Goal: Task Accomplishment & Management: Use online tool/utility

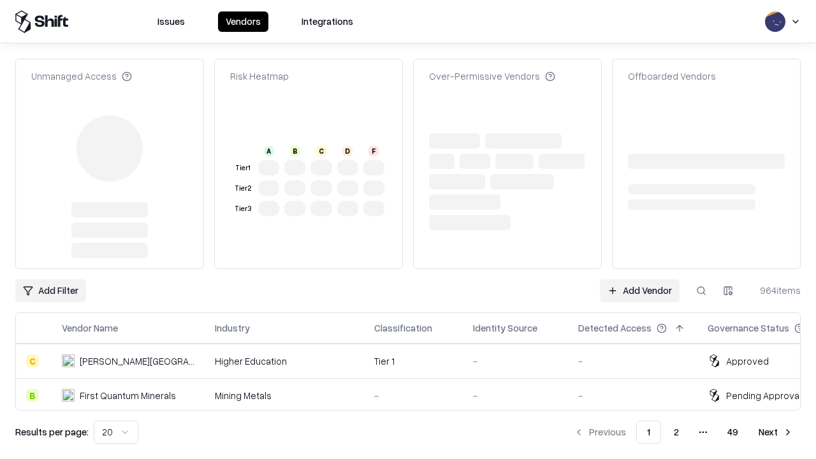
click at [639, 279] on link "Add Vendor" at bounding box center [640, 290] width 80 height 23
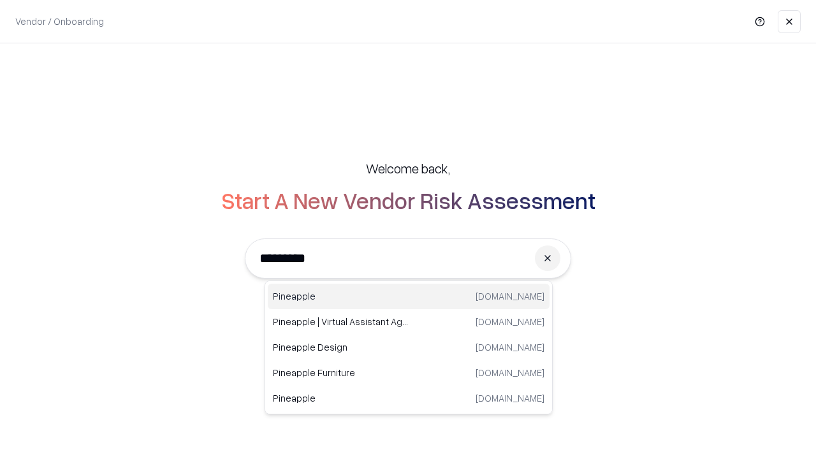
click at [408, 296] on div "Pineapple [DOMAIN_NAME]" at bounding box center [409, 296] width 282 height 25
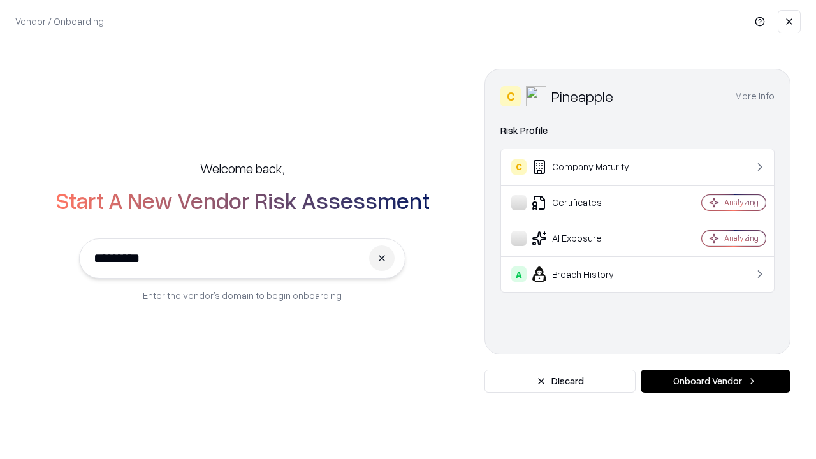
type input "*********"
click at [715, 381] on button "Onboard Vendor" at bounding box center [715, 381] width 150 height 23
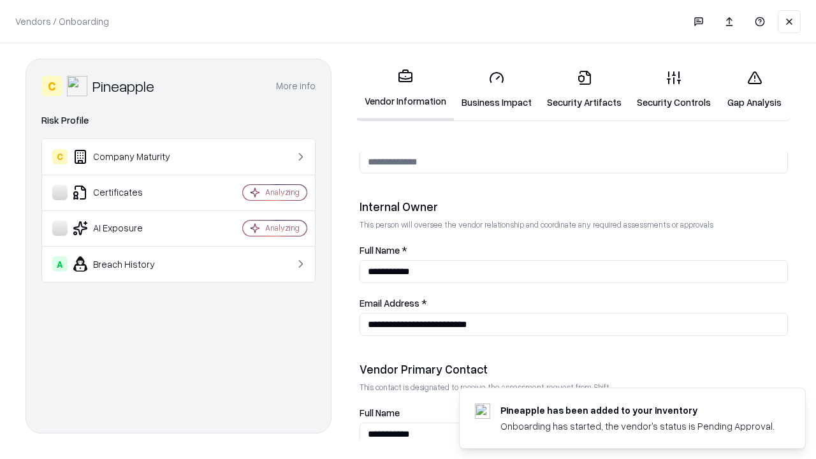
scroll to position [660, 0]
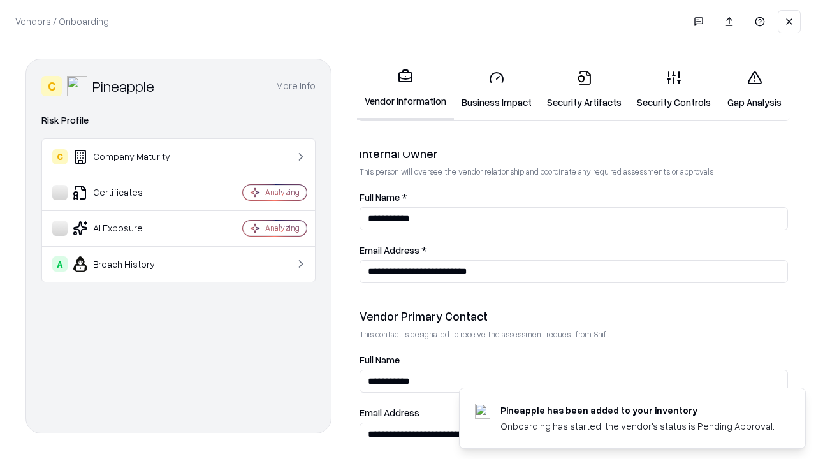
click at [496, 89] on link "Business Impact" at bounding box center [496, 89] width 85 height 59
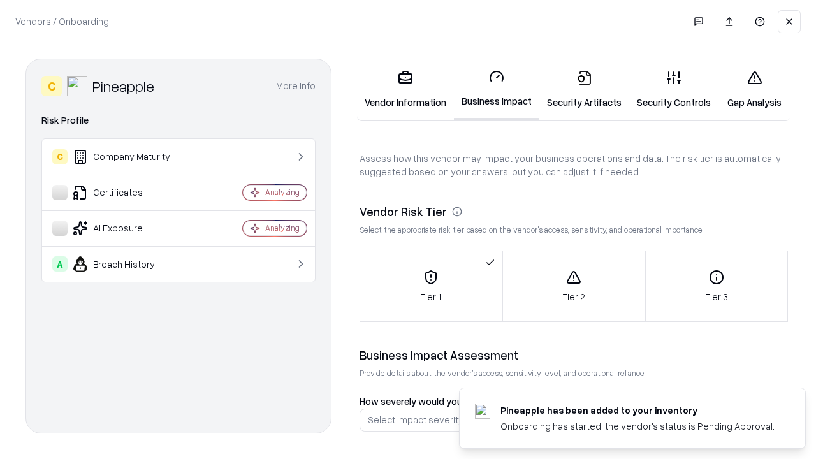
click at [754, 89] on link "Gap Analysis" at bounding box center [754, 89] width 72 height 59
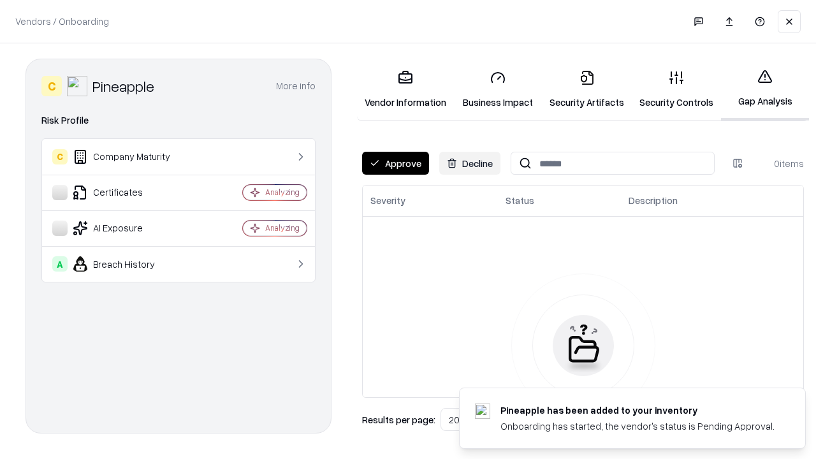
click at [395, 163] on button "Approve" at bounding box center [395, 163] width 67 height 23
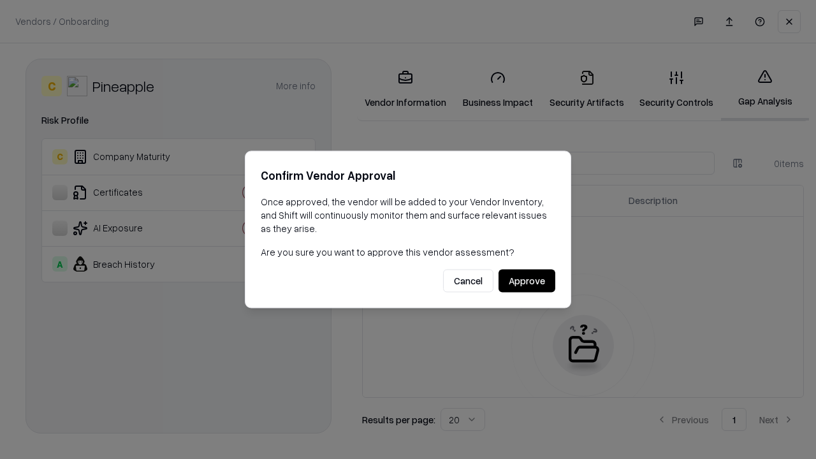
click at [526, 280] on button "Approve" at bounding box center [526, 280] width 57 height 23
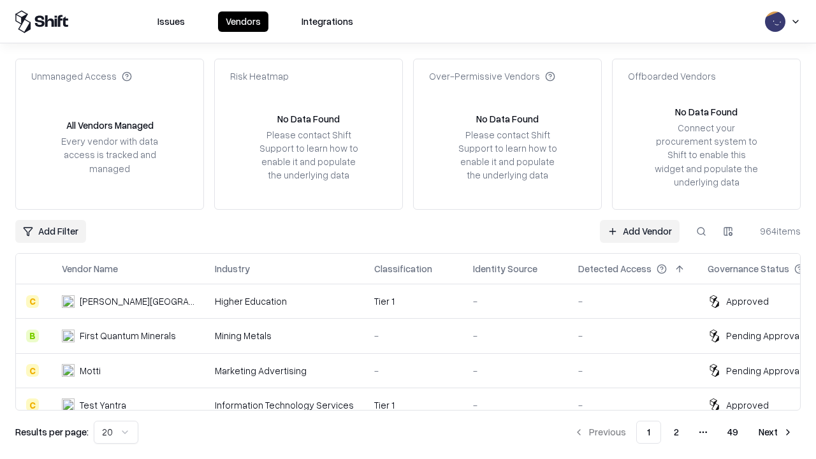
click at [639, 231] on link "Add Vendor" at bounding box center [640, 231] width 80 height 23
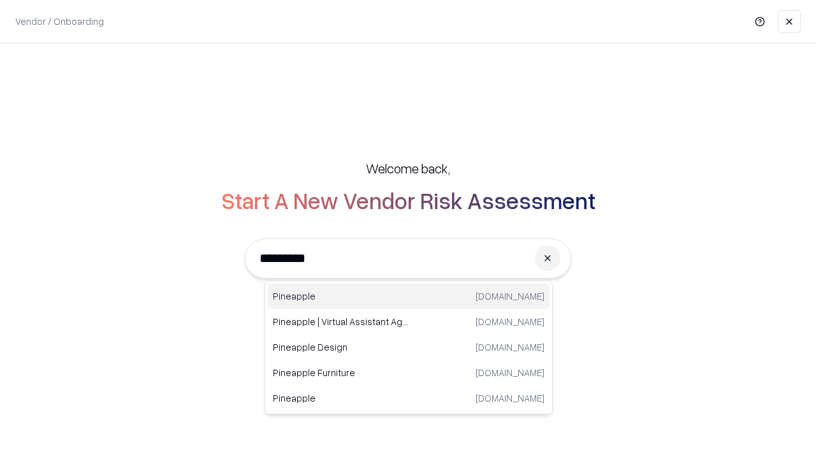
click at [408, 296] on div "Pineapple [DOMAIN_NAME]" at bounding box center [409, 296] width 282 height 25
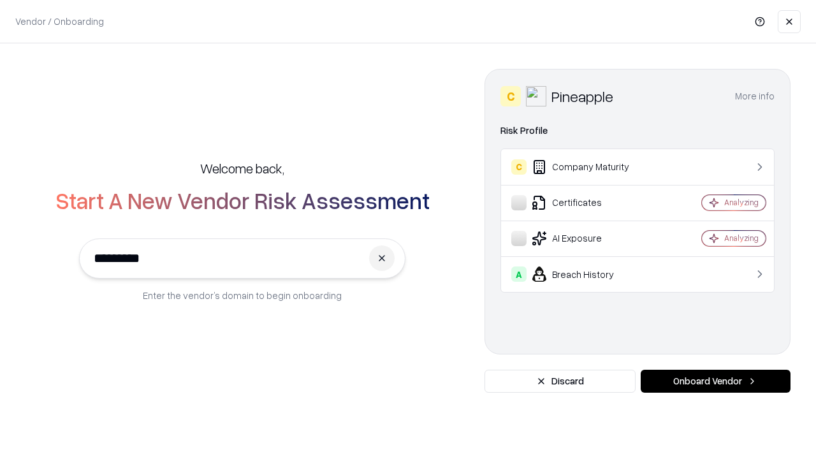
type input "*********"
click at [715, 381] on button "Onboard Vendor" at bounding box center [715, 381] width 150 height 23
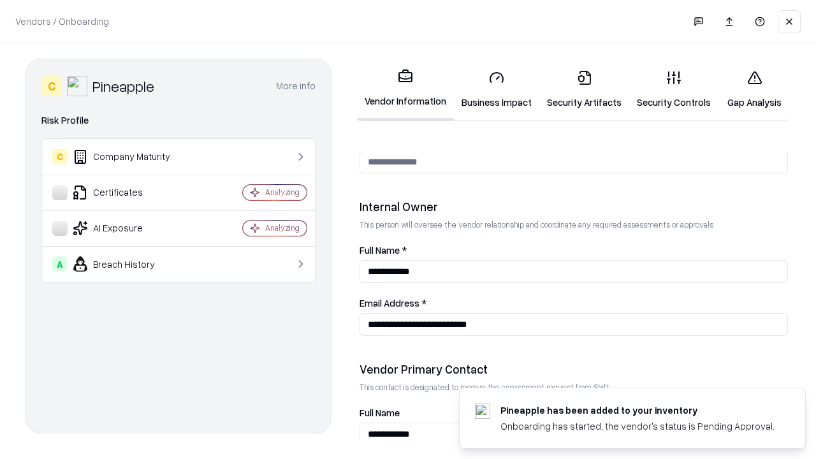
scroll to position [660, 0]
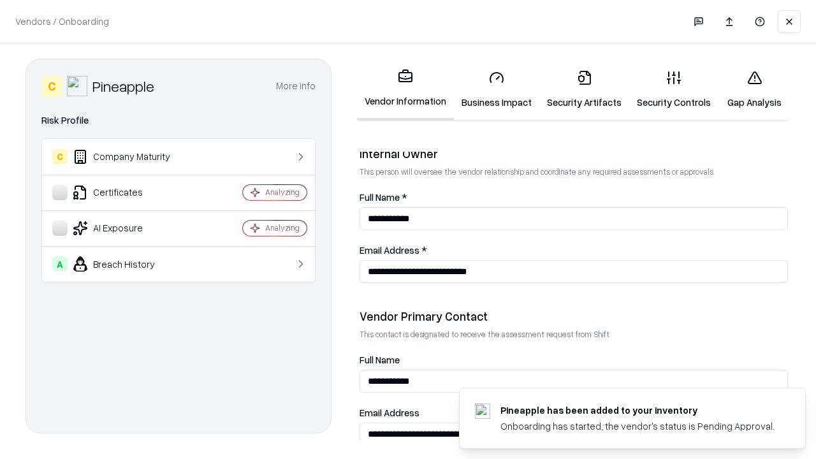
click at [754, 89] on link "Gap Analysis" at bounding box center [754, 89] width 72 height 59
